Goal: Information Seeking & Learning: Learn about a topic

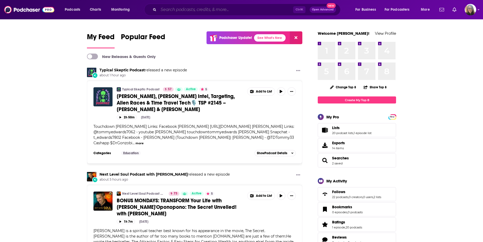
click at [180, 11] on input "Search podcasts, credits, & more..." at bounding box center [226, 9] width 135 height 8
click at [200, 11] on input "Search podcasts, credits, & more..." at bounding box center [226, 9] width 135 height 8
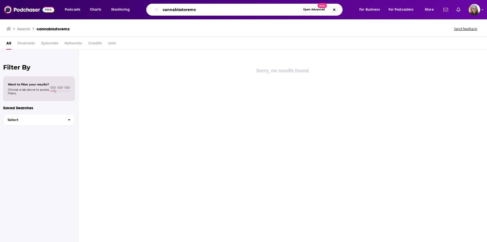
drag, startPoint x: 200, startPoint y: 10, endPoint x: 147, endPoint y: 21, distance: 53.8
click at [147, 21] on div "Podcasts Charts Monitoring cannabisstoremx Open Advanced New For Business For P…" at bounding box center [243, 121] width 487 height 242
type input "cannabis"
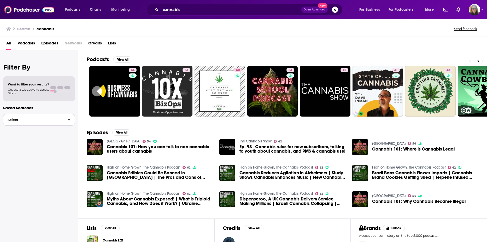
click at [67, 122] on span "button" at bounding box center [69, 119] width 11 height 11
click at [29, 69] on h2 "Filter By" at bounding box center [39, 68] width 72 height 8
click at [24, 43] on span "Podcasts" at bounding box center [27, 44] width 18 height 11
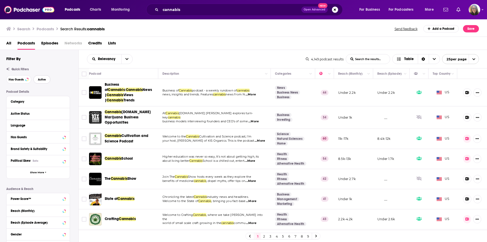
click at [41, 81] on span "Active" at bounding box center [42, 79] width 8 height 3
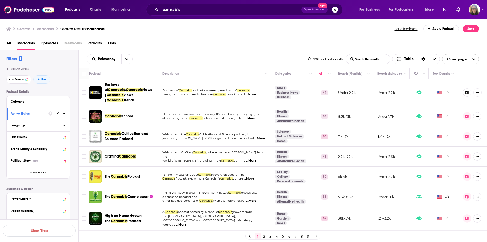
click at [65, 126] on icon at bounding box center [64, 125] width 3 height 4
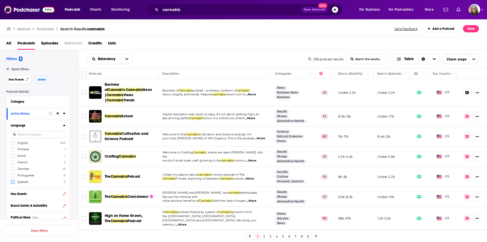
click at [13, 182] on icon at bounding box center [12, 182] width 3 height 2
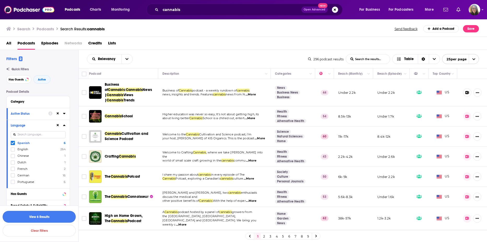
click at [34, 216] on button "View 6 Results" at bounding box center [39, 217] width 73 height 12
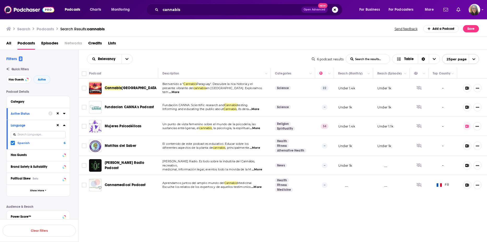
click at [13, 143] on icon at bounding box center [12, 143] width 3 height 2
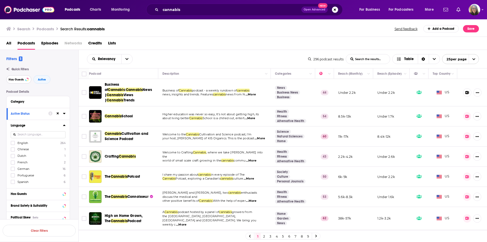
click at [20, 79] on span "Has Guests" at bounding box center [16, 79] width 15 height 3
click at [48, 45] on span "Episodes" at bounding box center [49, 44] width 17 height 11
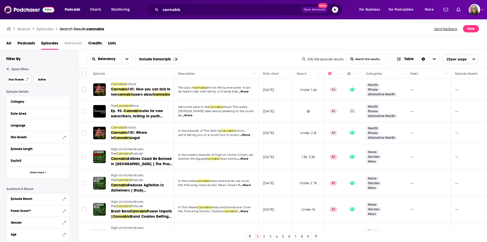
click at [28, 43] on span "Podcasts" at bounding box center [27, 44] width 18 height 11
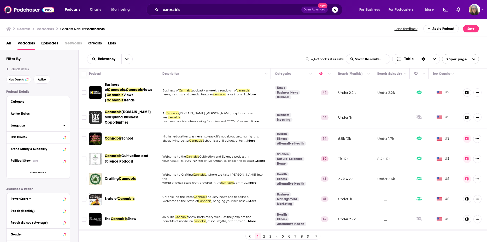
click at [64, 126] on icon at bounding box center [64, 125] width 3 height 4
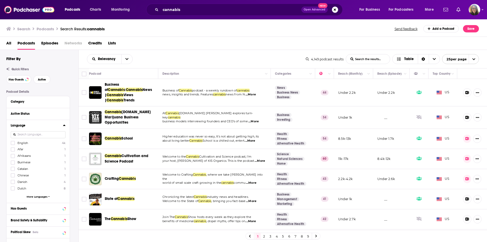
click at [23, 135] on input at bounding box center [38, 134] width 55 height 7
type input "S"
click at [11, 149] on icon at bounding box center [12, 149] width 3 height 2
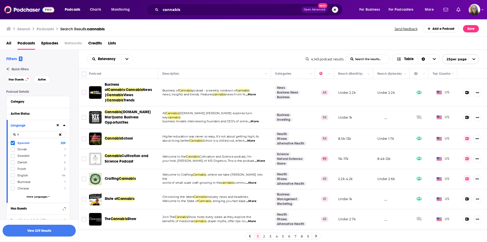
click at [44, 232] on button "View 229 Results" at bounding box center [39, 231] width 73 height 12
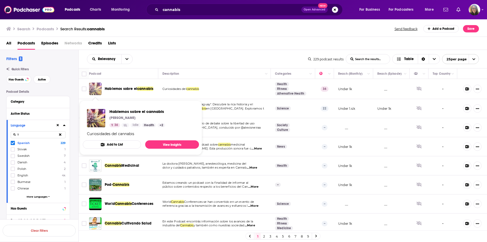
click at [95, 91] on img "Hablemos sobre el cannabis" at bounding box center [95, 89] width 13 height 13
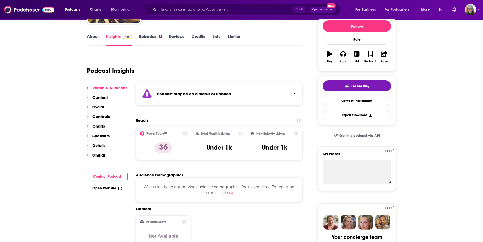
scroll to position [63, 0]
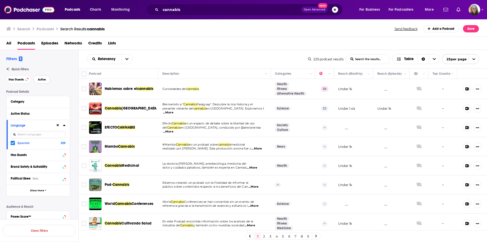
click at [40, 80] on span "Active" at bounding box center [42, 79] width 8 height 3
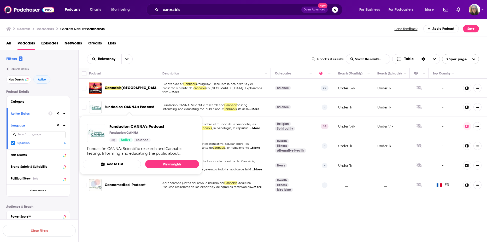
click at [126, 108] on span "Fundacion CANNA's Podcast" at bounding box center [129, 107] width 49 height 4
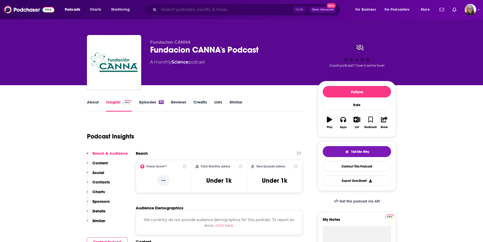
click at [167, 11] on input "Search podcasts, credits, & more..." at bounding box center [226, 9] width 135 height 8
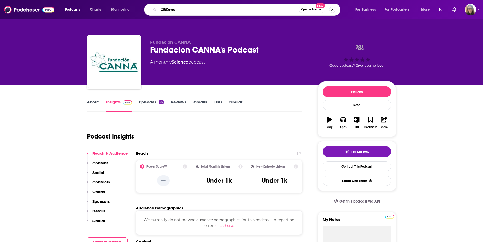
type input "CBDmex"
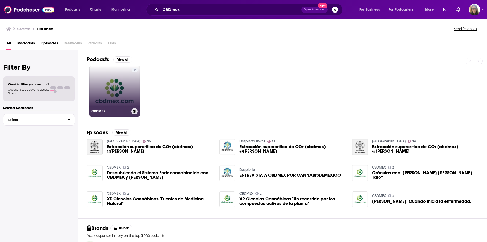
click at [114, 86] on link "2 CBDMEX" at bounding box center [114, 91] width 51 height 51
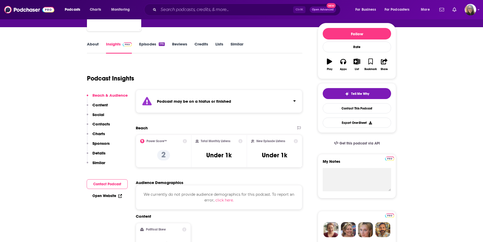
scroll to position [61, 0]
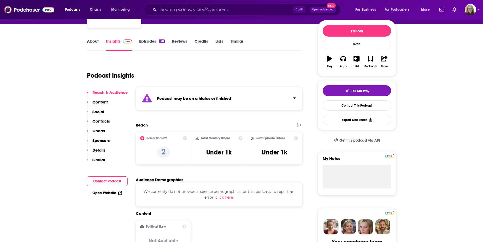
click at [149, 41] on link "Episodes 170" at bounding box center [152, 45] width 26 height 12
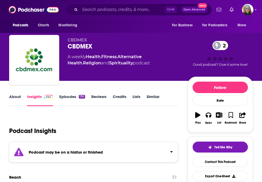
click at [75, 97] on link "Episodes 170" at bounding box center [72, 100] width 26 height 12
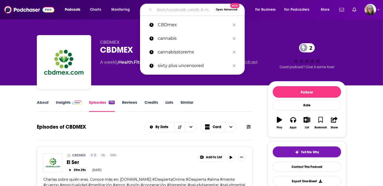
click at [169, 12] on input "Search podcasts, credits, & more..." at bounding box center [183, 9] width 59 height 8
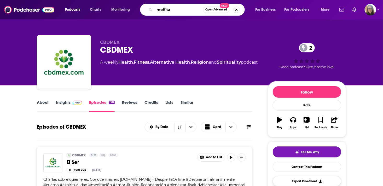
type input "moñitas"
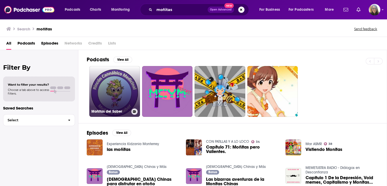
click at [118, 104] on link "Moñitas del Saber" at bounding box center [114, 91] width 51 height 51
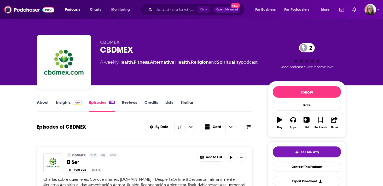
click at [103, 103] on link "Episodes 170" at bounding box center [102, 106] width 26 height 12
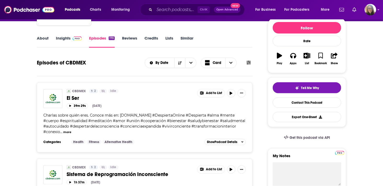
scroll to position [52, 0]
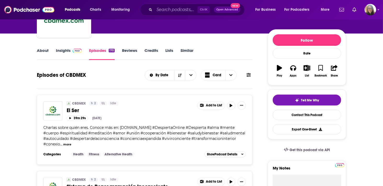
click at [71, 49] on span at bounding box center [76, 50] width 11 height 5
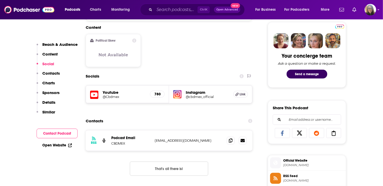
scroll to position [253, 0]
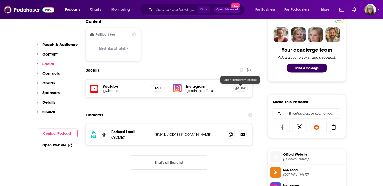
click at [242, 86] on span "Link" at bounding box center [243, 88] width 6 height 4
